Goal: Obtain resource: Download file/media

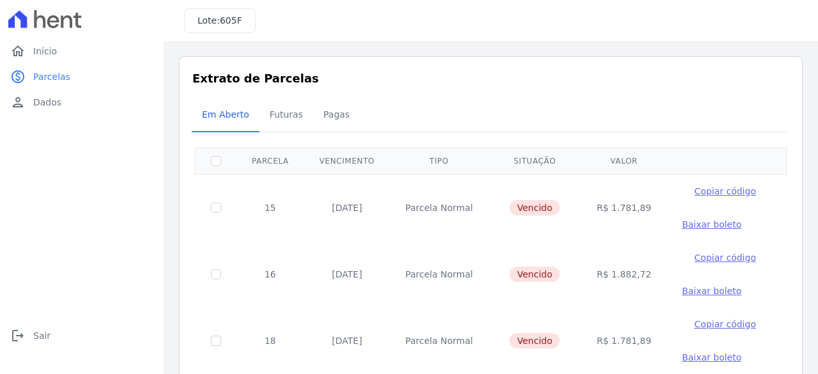
click at [693, 292] on span "Baixar boleto" at bounding box center [711, 291] width 59 height 10
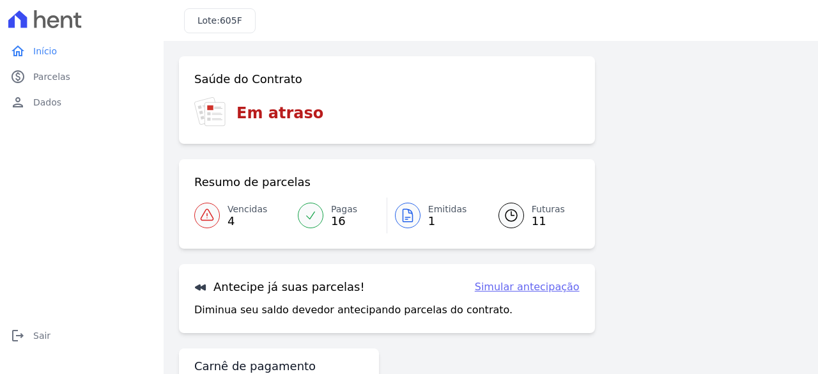
click at [251, 210] on span "Vencidas" at bounding box center [248, 209] width 40 height 13
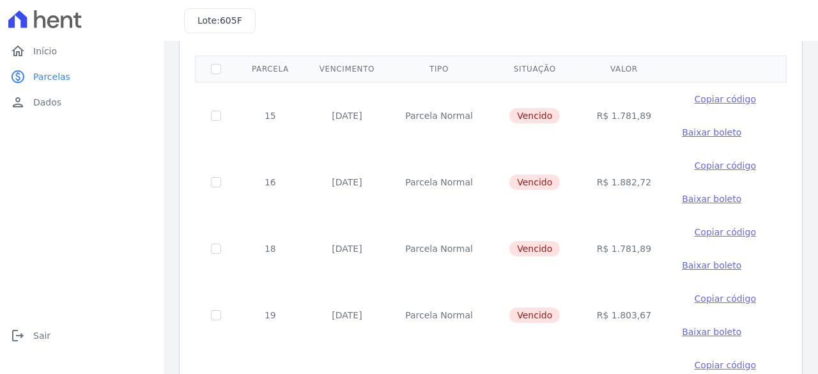
scroll to position [95, 0]
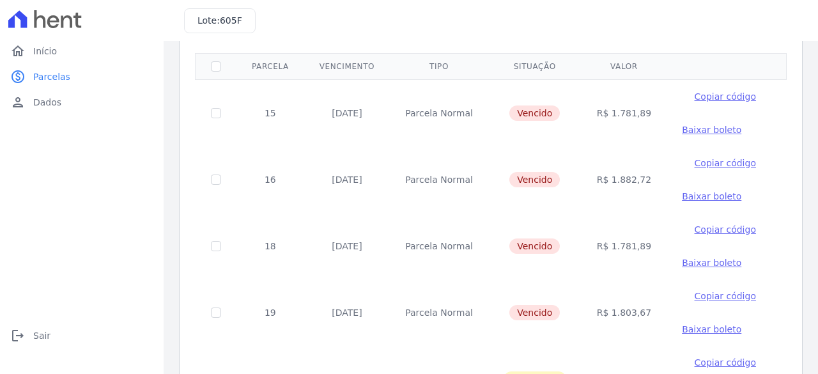
click at [699, 196] on span "Baixar boleto" at bounding box center [711, 196] width 59 height 10
